Goal: Task Accomplishment & Management: Manage account settings

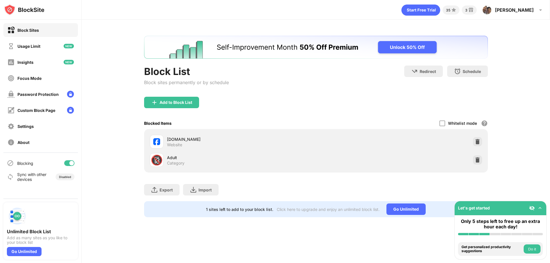
click at [440, 143] on div "facebook.com Website" at bounding box center [316, 142] width 337 height 18
click at [168, 102] on div "Add to Block List" at bounding box center [176, 102] width 33 height 5
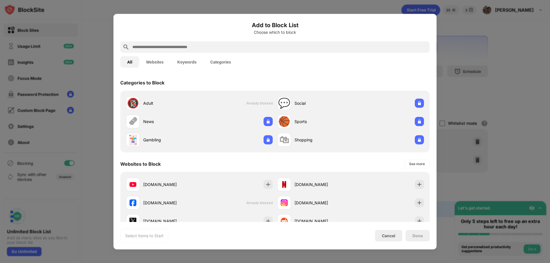
click at [197, 46] on input "text" at bounding box center [280, 47] width 296 height 7
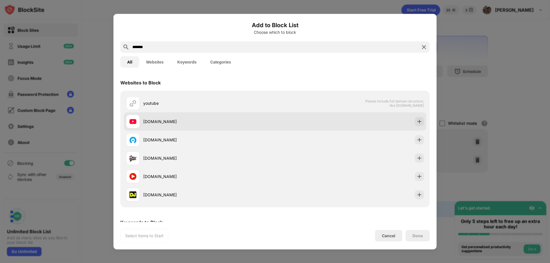
type input "*******"
click at [185, 123] on div "youtube.com" at bounding box center [209, 122] width 132 height 6
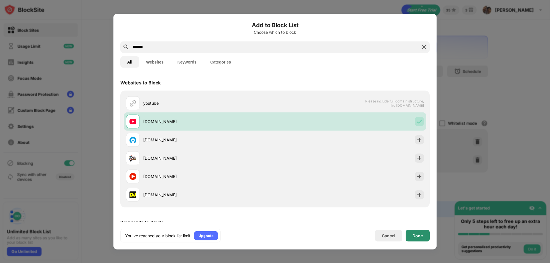
click at [414, 238] on div "Done" at bounding box center [418, 236] width 10 height 5
